Goal: Task Accomplishment & Management: Manage account settings

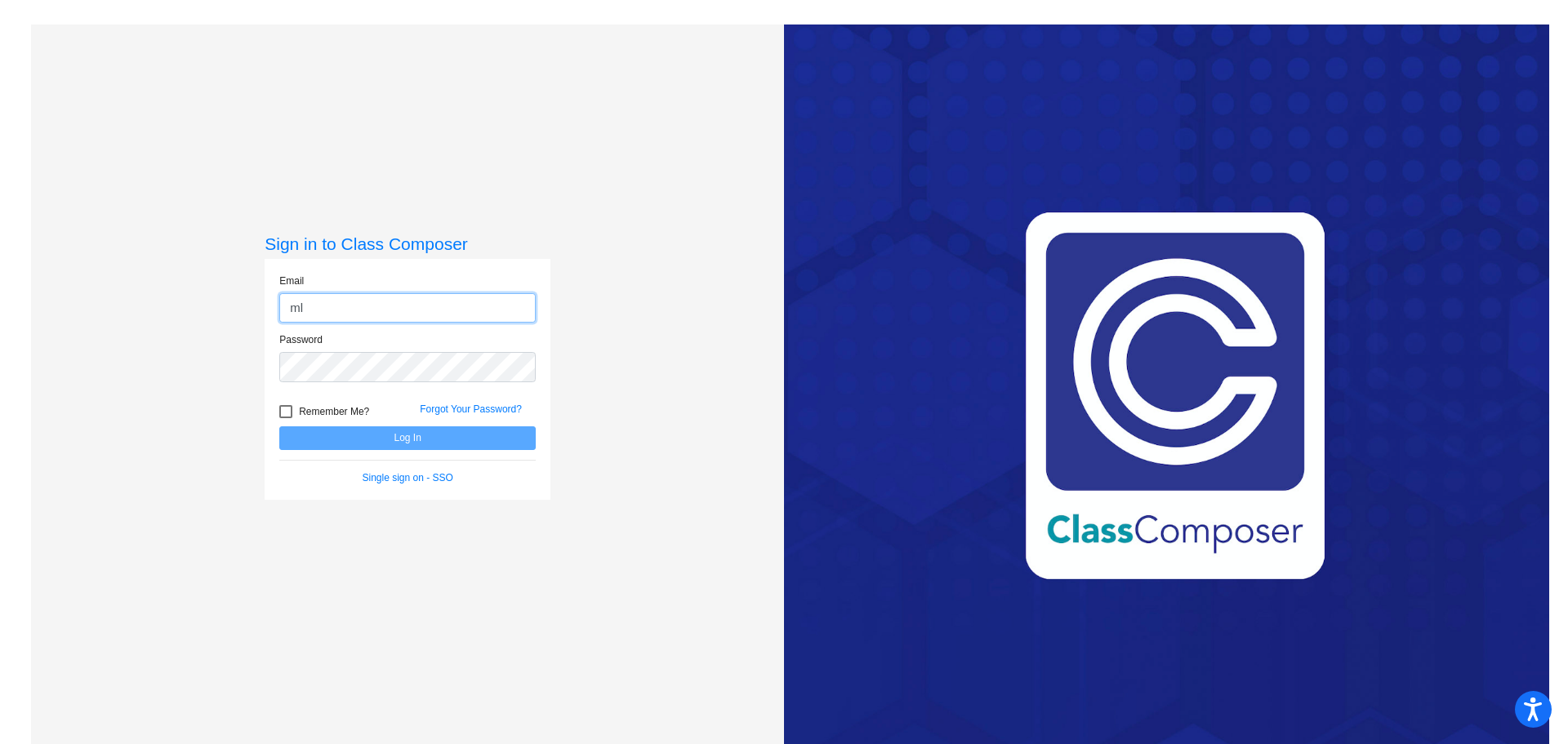
type input "[EMAIL_ADDRESS][DOMAIN_NAME]"
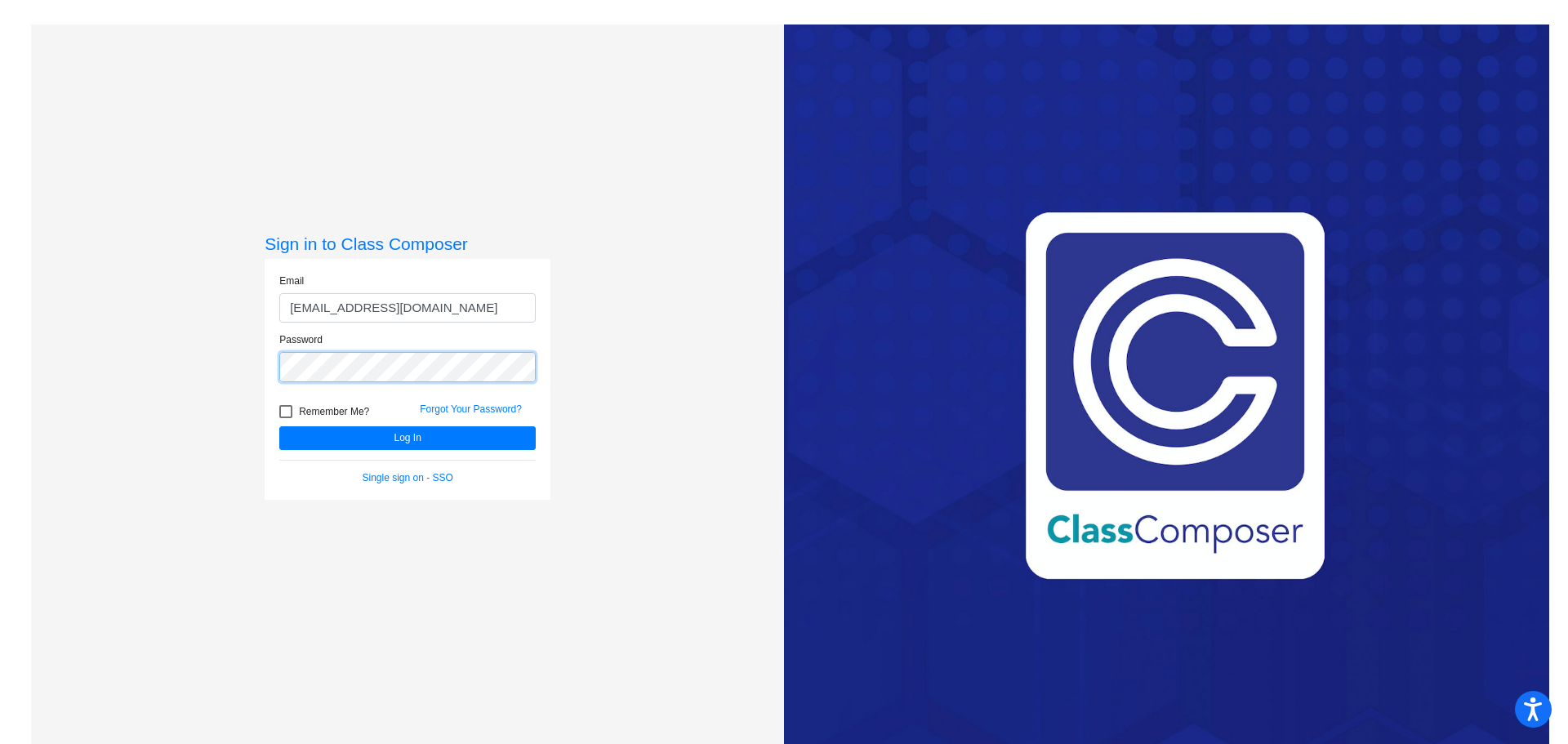
click at [280, 426] on button "Log In" at bounding box center [408, 437] width 257 height 24
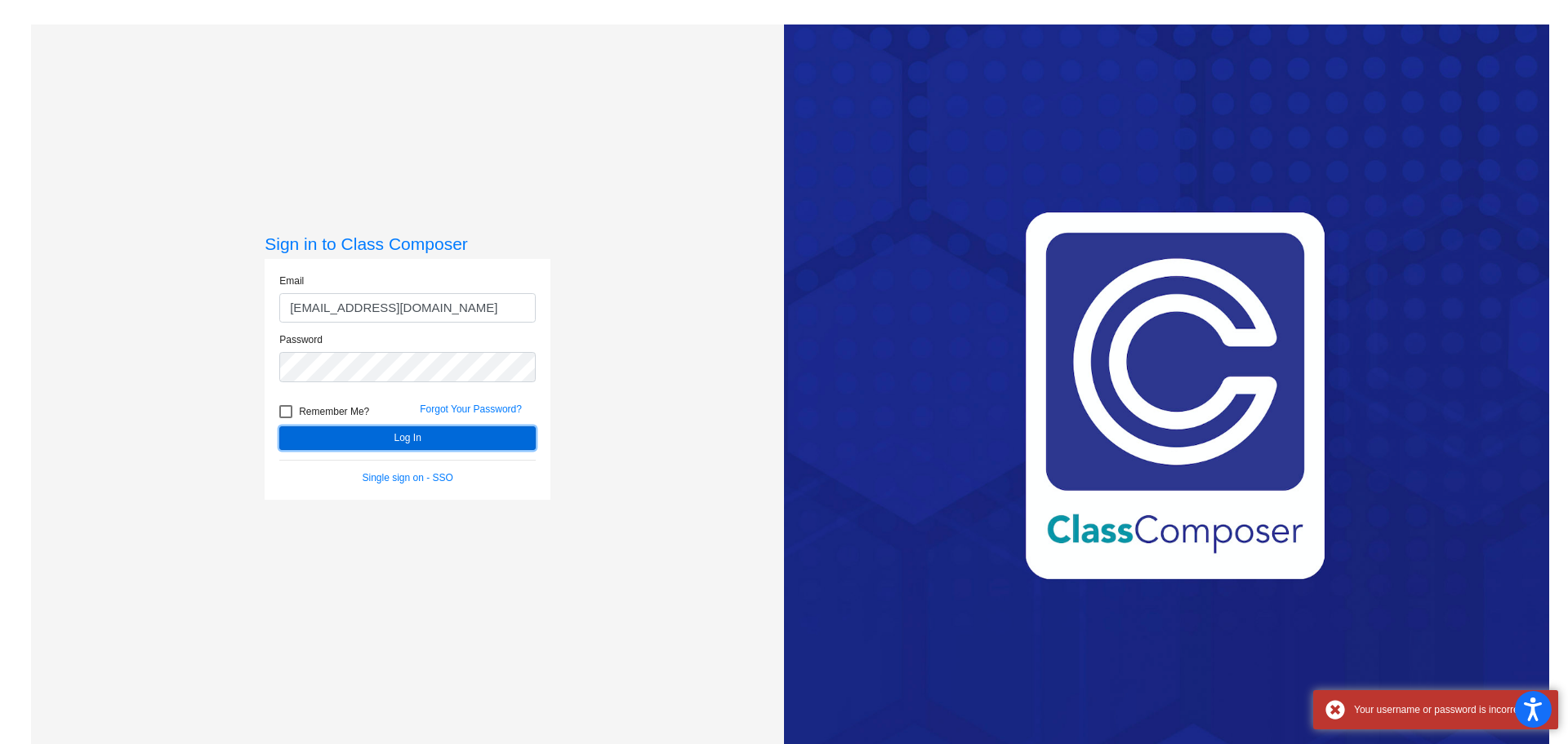
click at [390, 441] on button "Log In" at bounding box center [408, 437] width 257 height 24
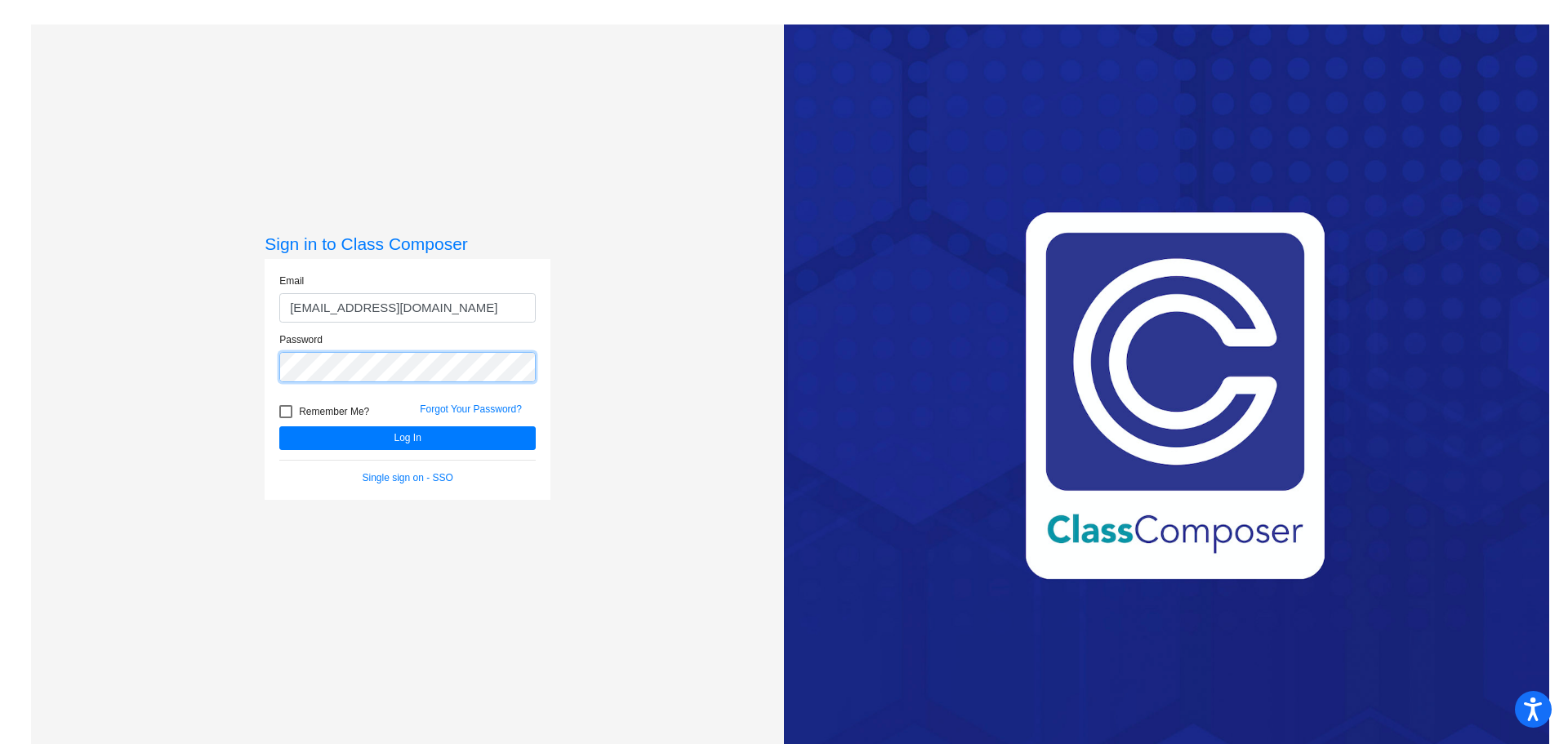
click at [280, 426] on button "Log In" at bounding box center [408, 437] width 257 height 24
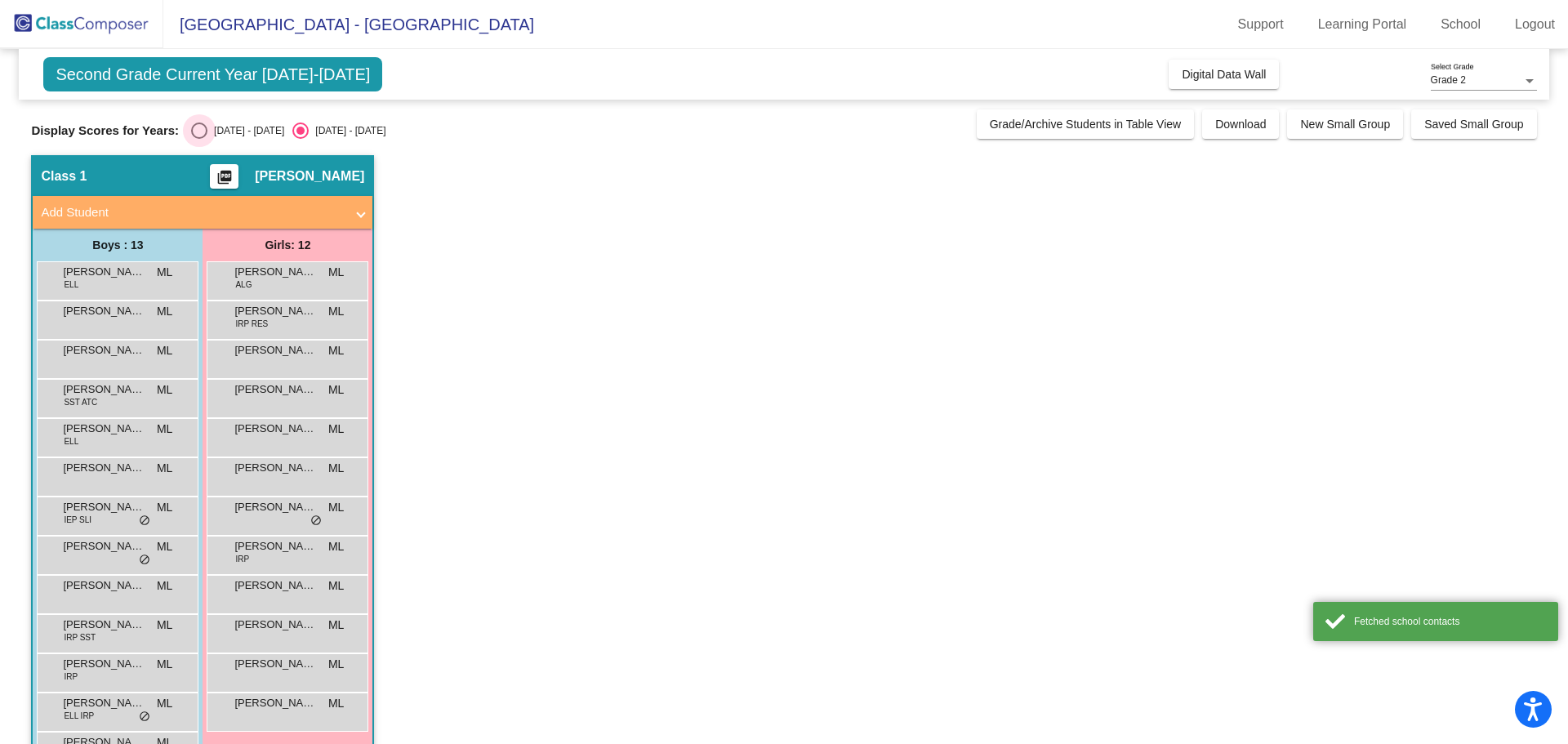
click at [236, 133] on div "[DATE] - [DATE]" at bounding box center [246, 131] width 77 height 15
click at [200, 139] on input "[DATE] - [DATE]" at bounding box center [199, 139] width 1 height 1
radio input "true"
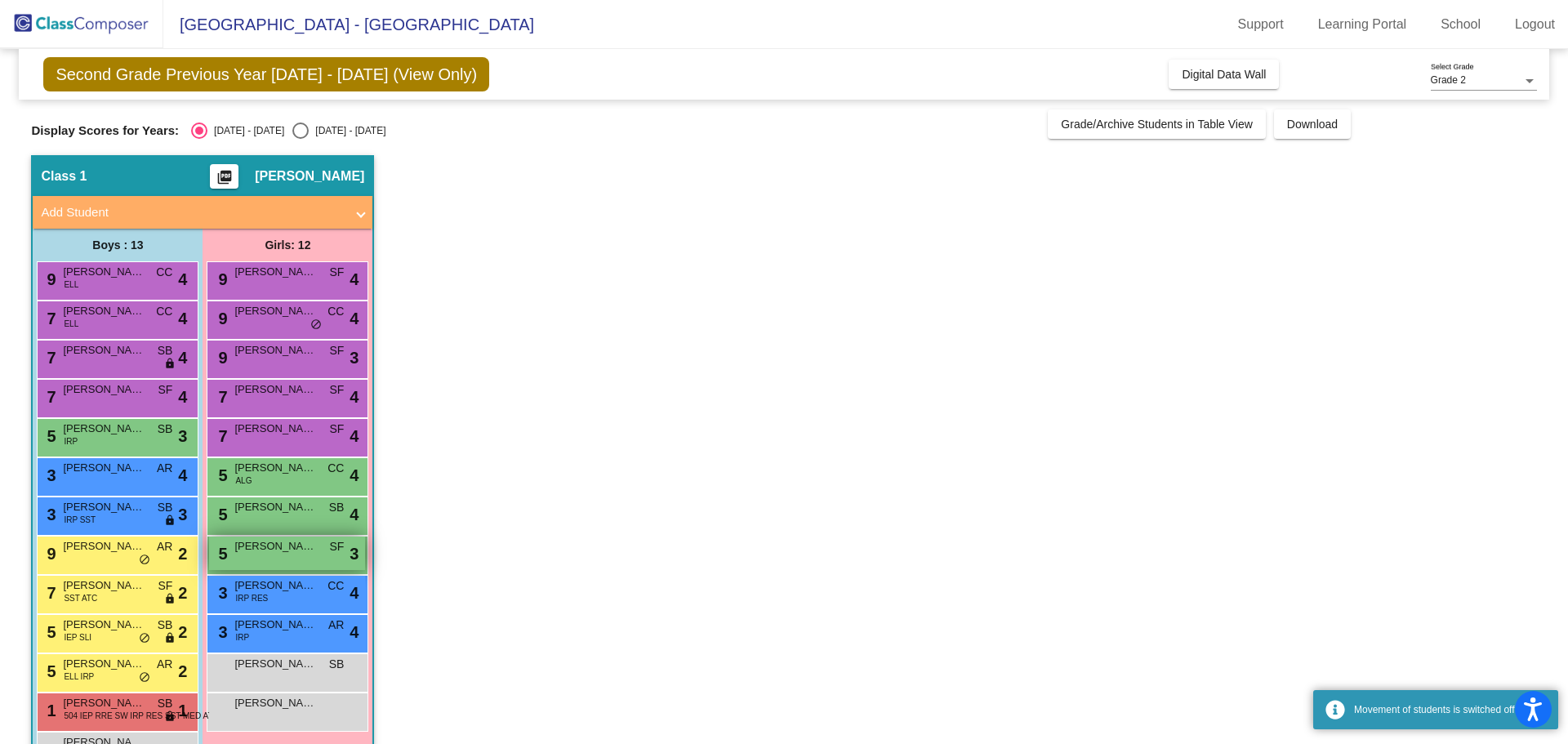
click at [279, 559] on div "5 [PERSON_NAME] SF lock do_not_disturb_alt 3" at bounding box center [287, 553] width 156 height 34
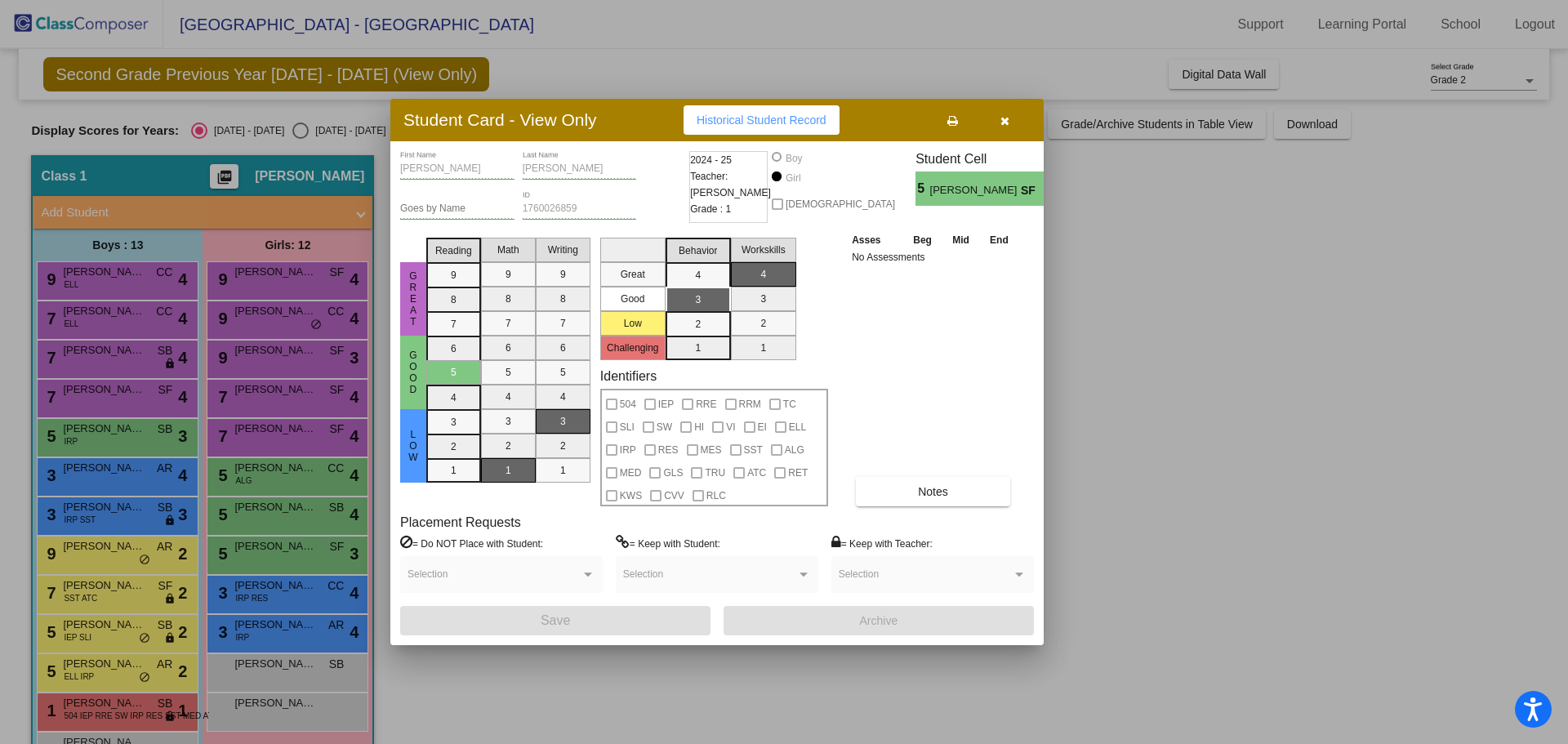
click at [1003, 126] on icon "button" at bounding box center [1005, 120] width 9 height 11
